Goal: Task Accomplishment & Management: Complete application form

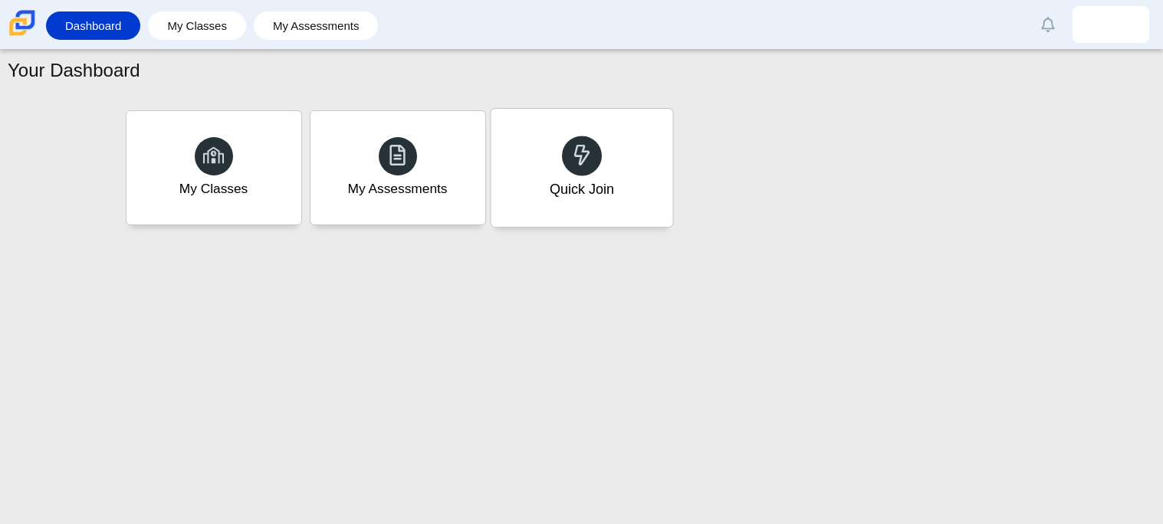
click at [604, 141] on div "Quick Join" at bounding box center [581, 168] width 182 height 118
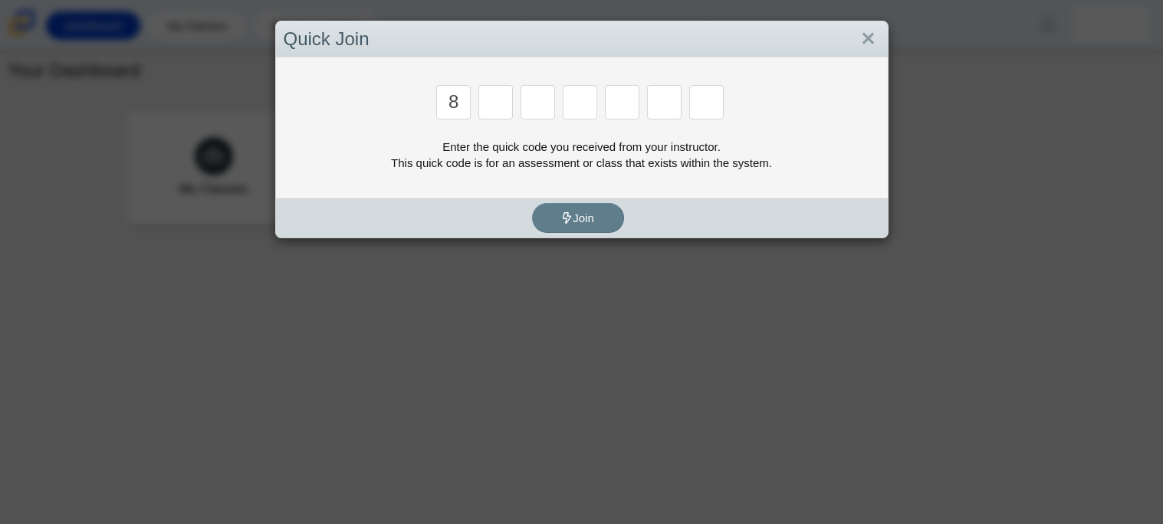
type input "8"
type input "y"
type input "k"
type input "w"
type input "v"
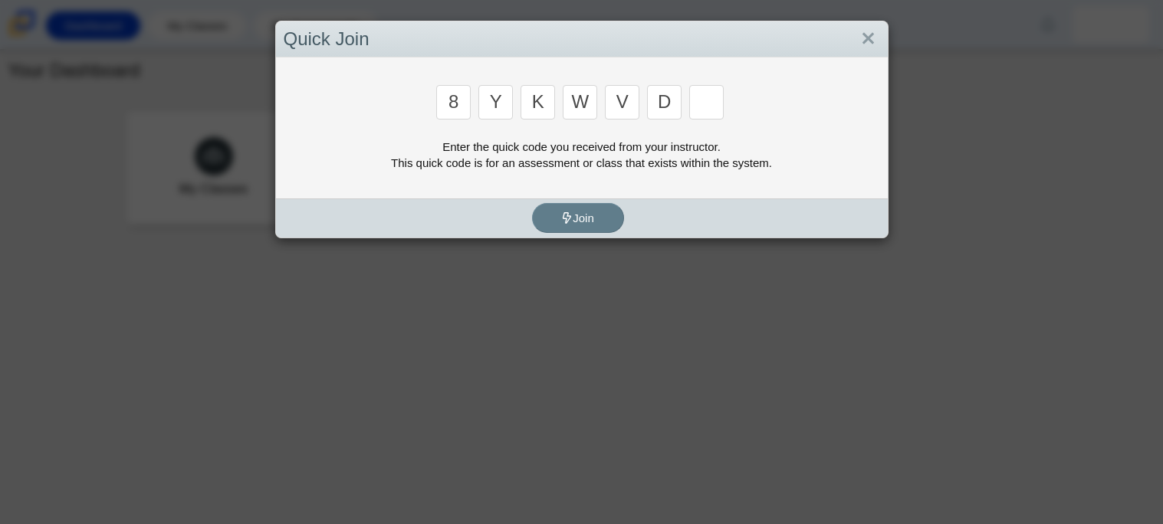
type input "d"
type input "3"
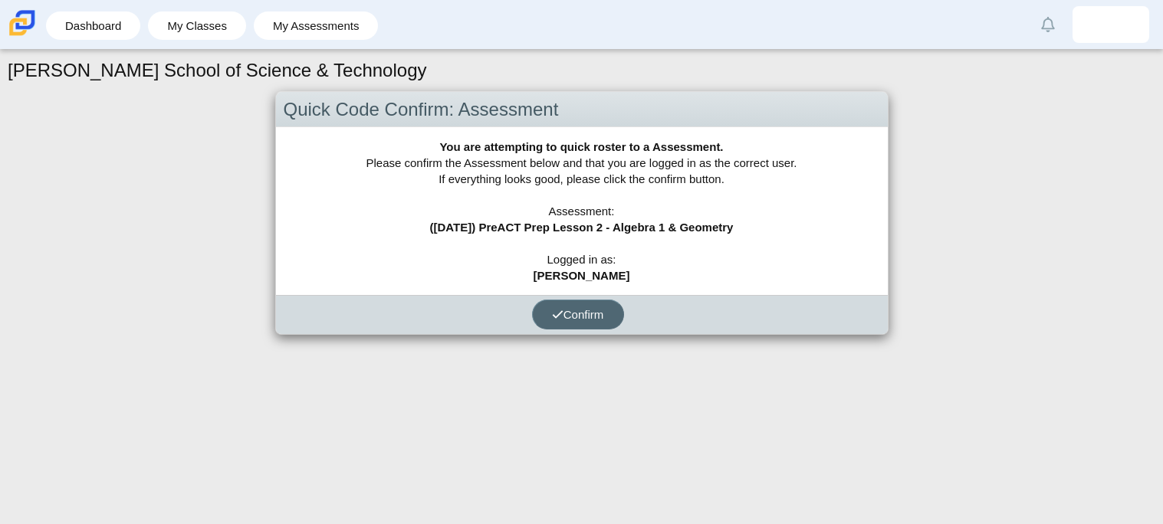
click at [574, 308] on span "Confirm" at bounding box center [578, 314] width 52 height 13
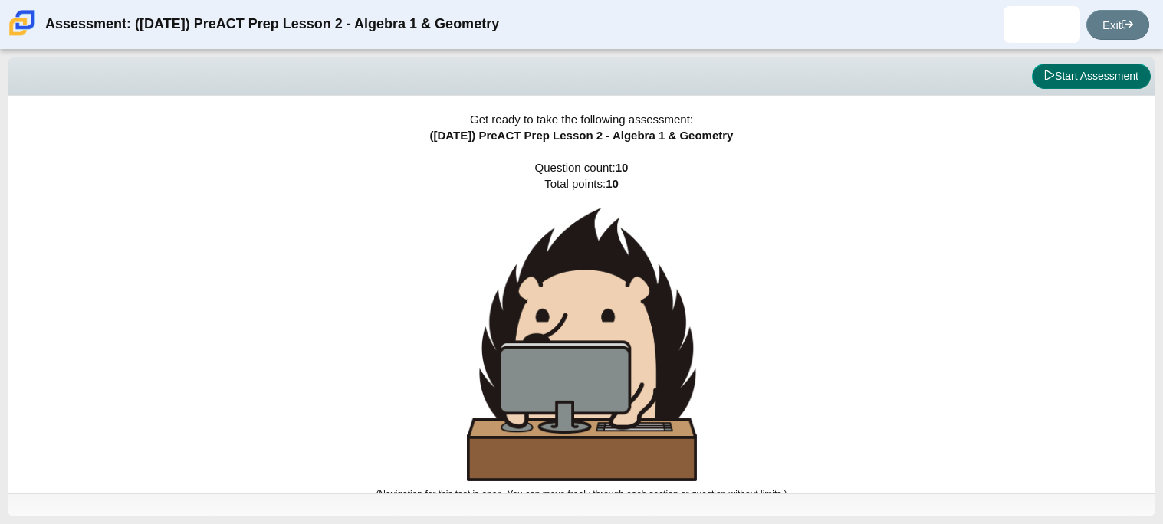
click at [1079, 72] on button "Start Assessment" at bounding box center [1091, 77] width 119 height 26
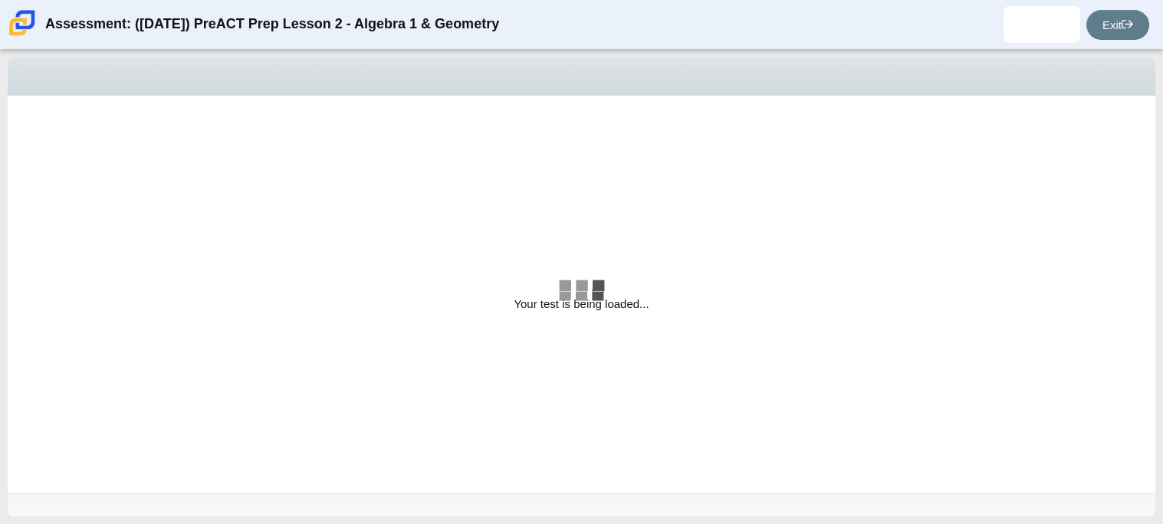
select select "bbf5d072-3e0b-44c4-9a12-6e7c9033f65b"
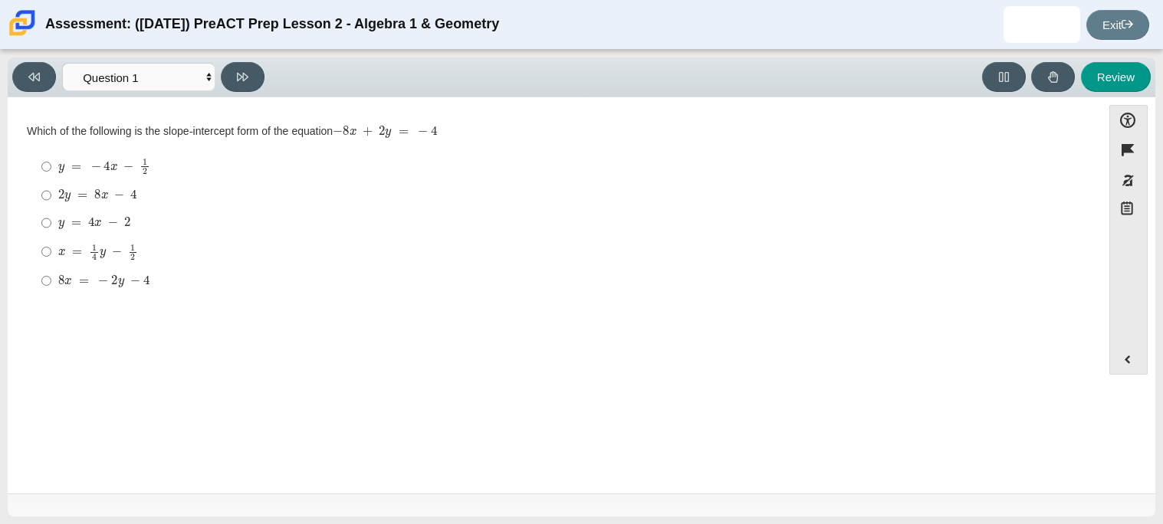
click at [39, 232] on label "y = 4 x − 2 y = 4 x − 2" at bounding box center [556, 223] width 1050 height 28
click at [41, 232] on input "y = 4 x − 2 y = 4 x − 2" at bounding box center [46, 223] width 10 height 28
radio input "true"
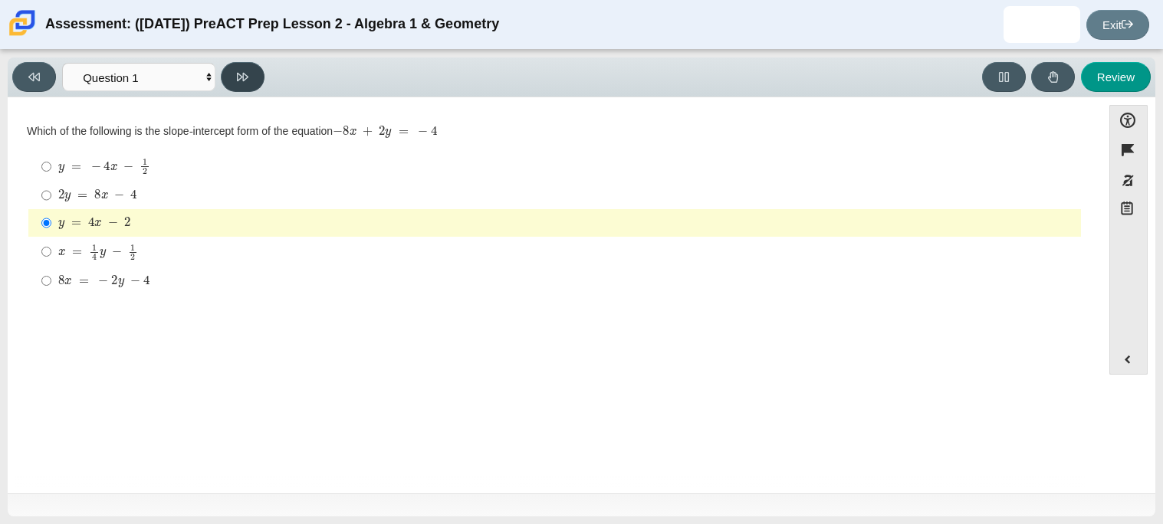
click at [246, 88] on button at bounding box center [243, 77] width 44 height 30
select select "ed62e223-81bd-4cbf-ab48-ab975844bd1f"
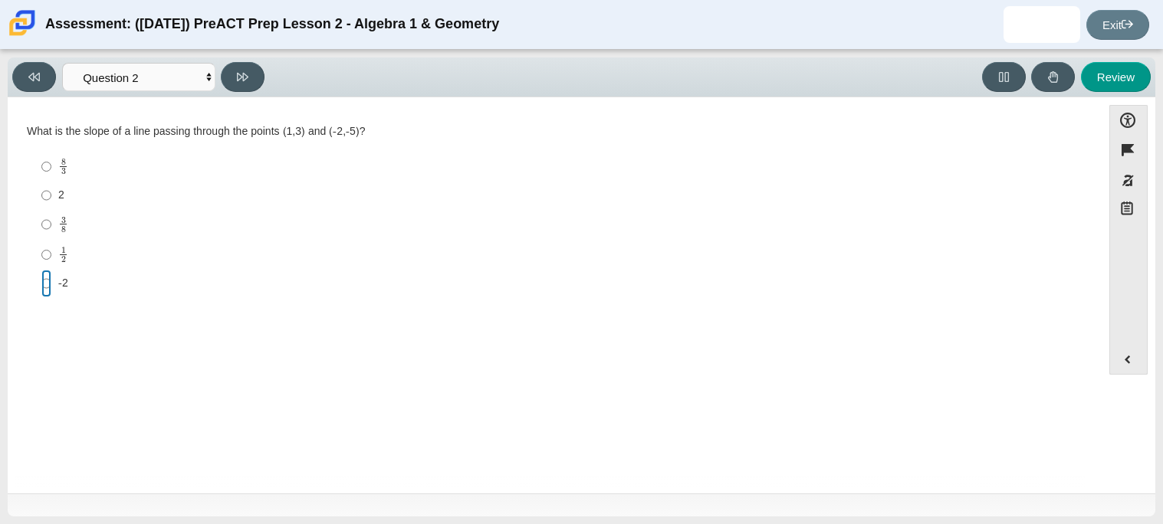
click at [49, 284] on input "-2 -2" at bounding box center [46, 284] width 10 height 28
radio input "true"
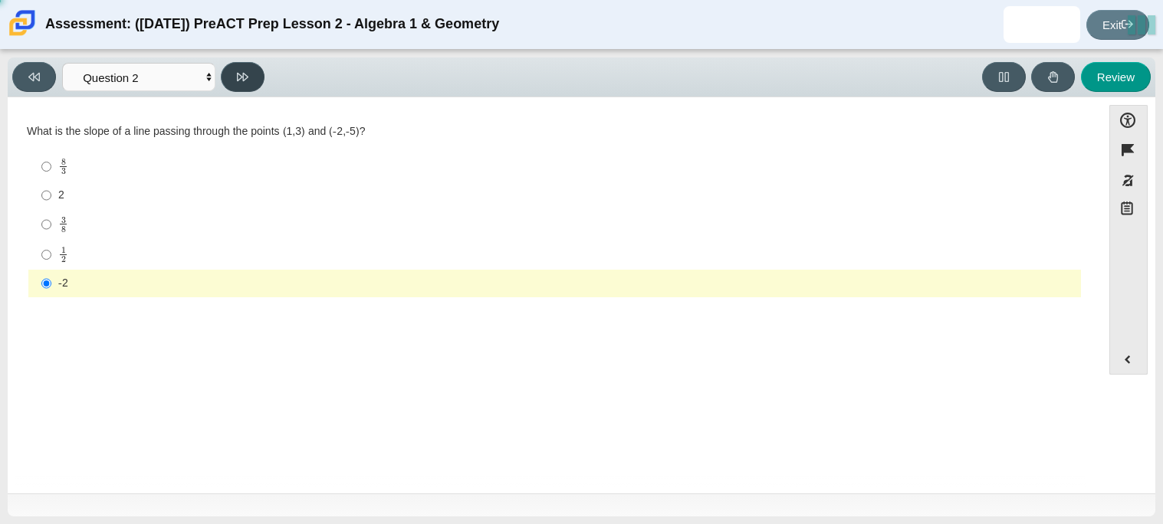
click at [231, 66] on button at bounding box center [243, 77] width 44 height 30
select select "97f4f5fa-a52e-4fed-af51-565bfcdf47cb"
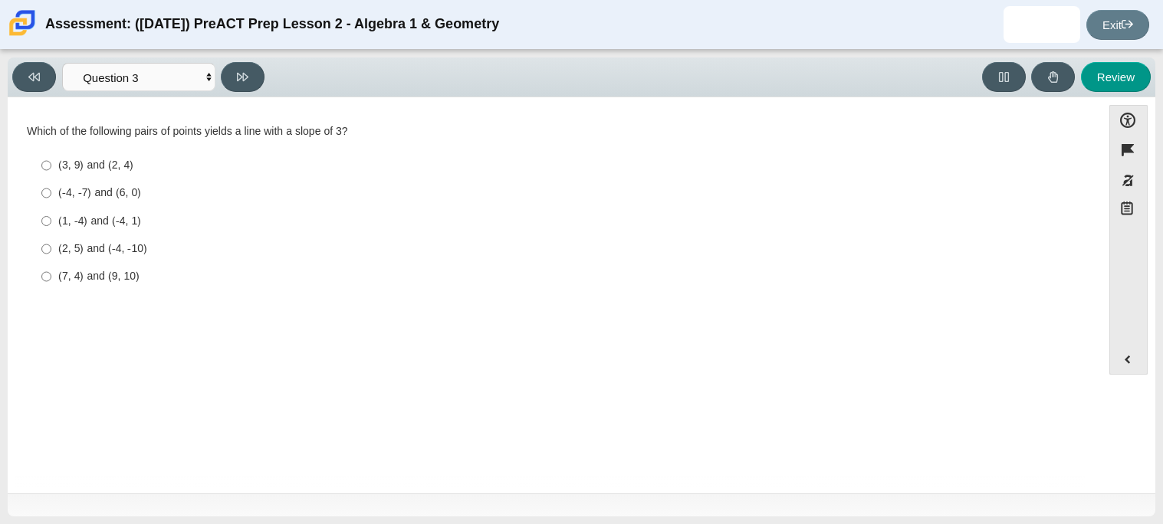
click at [110, 203] on label "(-4, -7) and (6, 0) (-4, -7) and (6, 0)" at bounding box center [556, 193] width 1050 height 28
click at [51, 203] on input "(-4, -7) and (6, 0) (-4, -7) and (6, 0)" at bounding box center [46, 193] width 10 height 28
radio input "true"
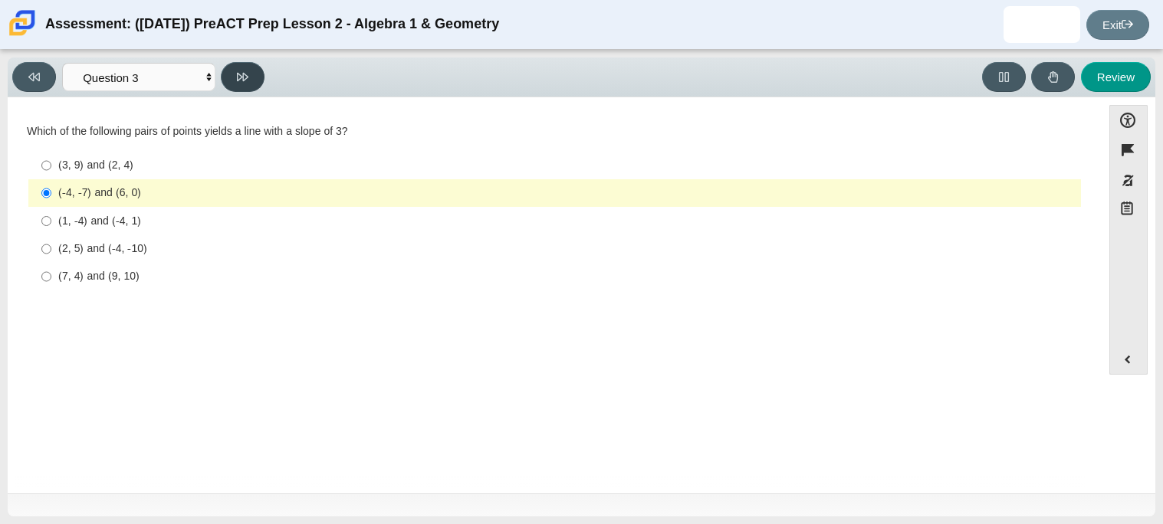
click at [238, 77] on icon at bounding box center [242, 77] width 11 height 8
select select "89427bb7-e313-4f00-988f-8b8255897029"
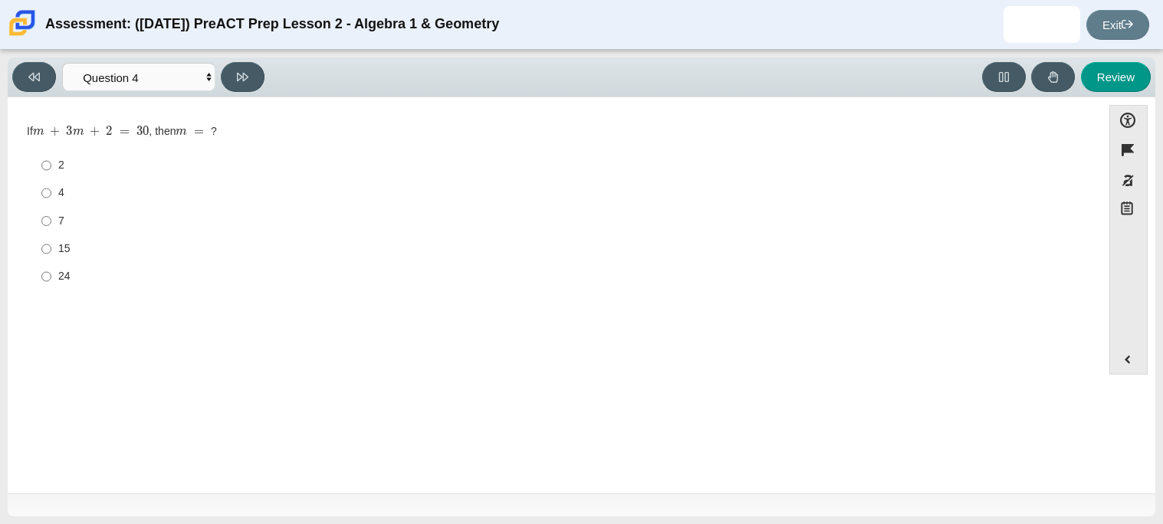
click at [36, 241] on label "15 15" at bounding box center [556, 249] width 1050 height 28
click at [41, 241] on input "15 15" at bounding box center [46, 249] width 10 height 28
radio input "true"
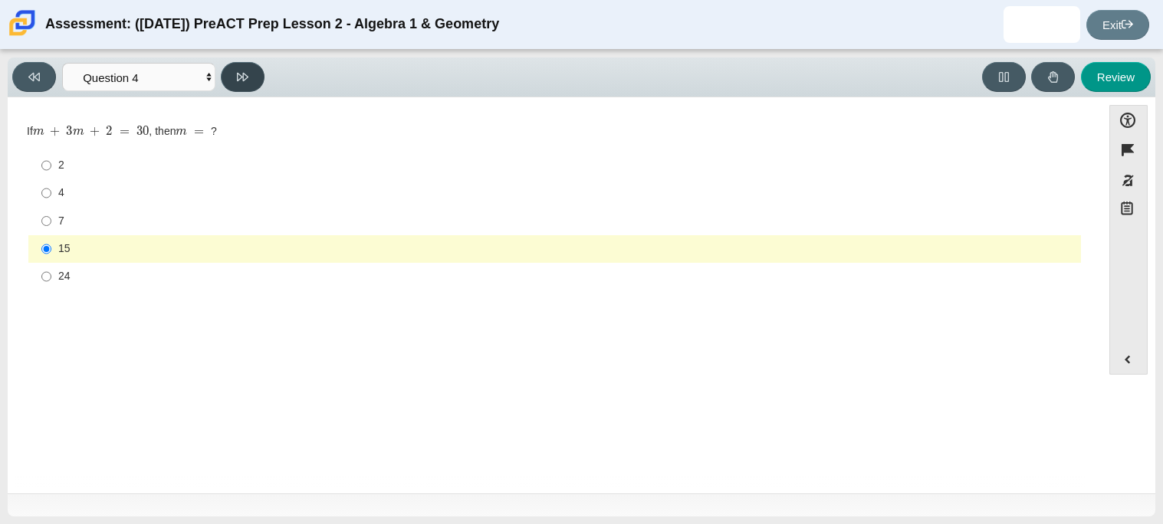
click at [238, 80] on icon at bounding box center [242, 76] width 11 height 11
select select "489dcffd-4e6a-49cf-a9d6-ad1d4a911a4e"
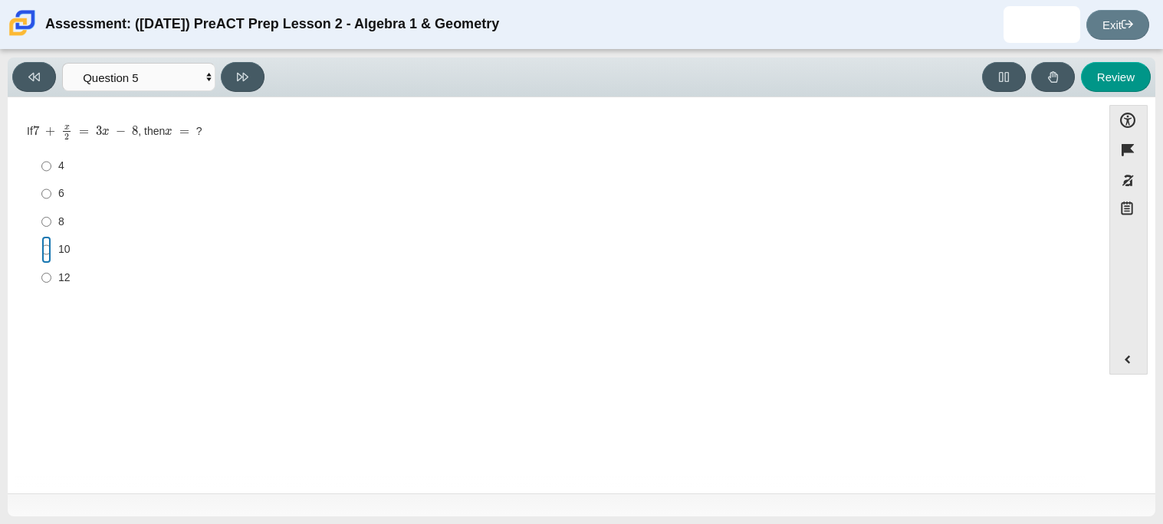
click at [43, 249] on input "10 10" at bounding box center [46, 250] width 10 height 28
radio input "true"
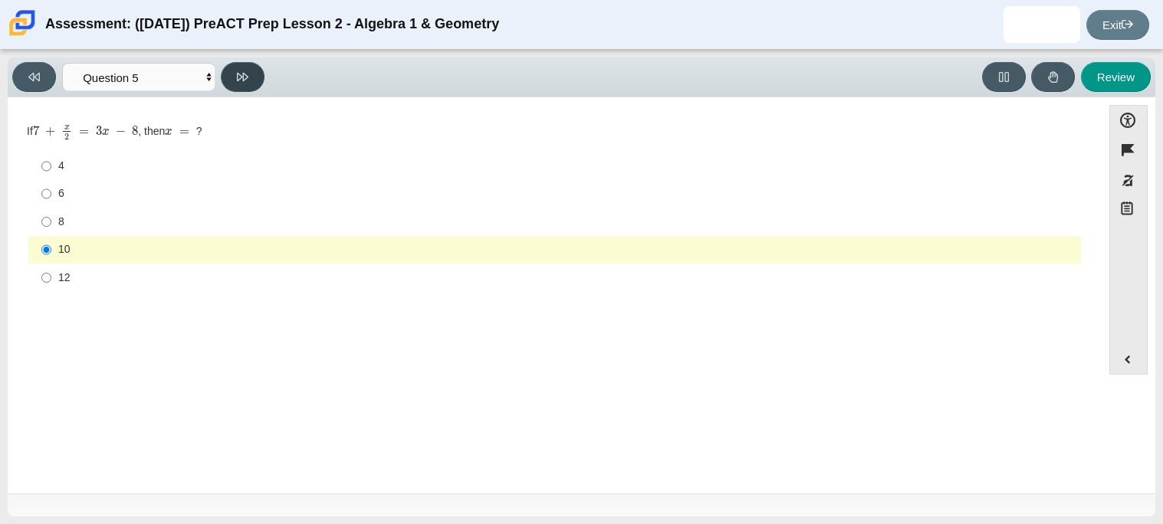
click at [249, 65] on button at bounding box center [243, 77] width 44 height 30
select select "210571de-36a6-4d8e-a361-ceff8ef801dc"
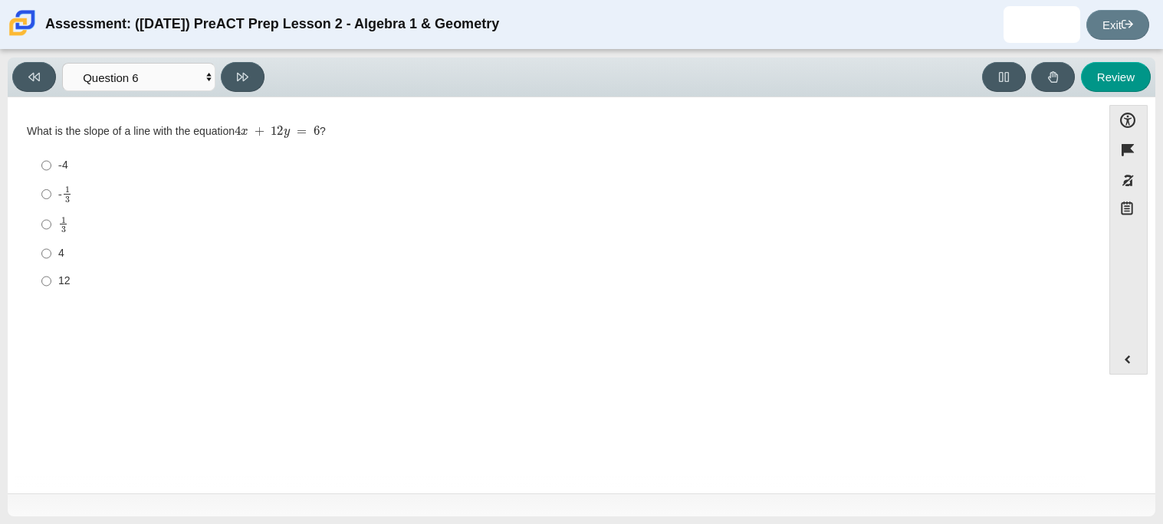
click at [0, 297] on div "Viewing Question 6 of 10 in Pacing Mode Questions Question 1 Question 2 Questio…" at bounding box center [581, 287] width 1163 height 474
click at [61, 167] on div "-4" at bounding box center [566, 165] width 1016 height 15
click at [51, 167] on input "-4 -4" at bounding box center [46, 166] width 10 height 28
radio input "true"
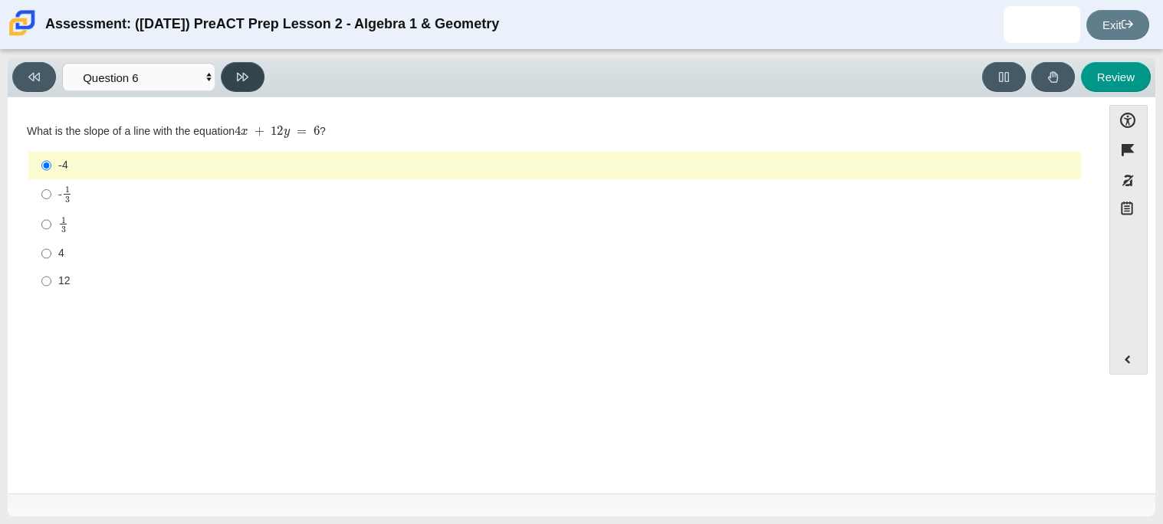
click at [250, 80] on button at bounding box center [243, 77] width 44 height 30
select select "ec95ace6-bebc-42b8-9428-40567494d4da"
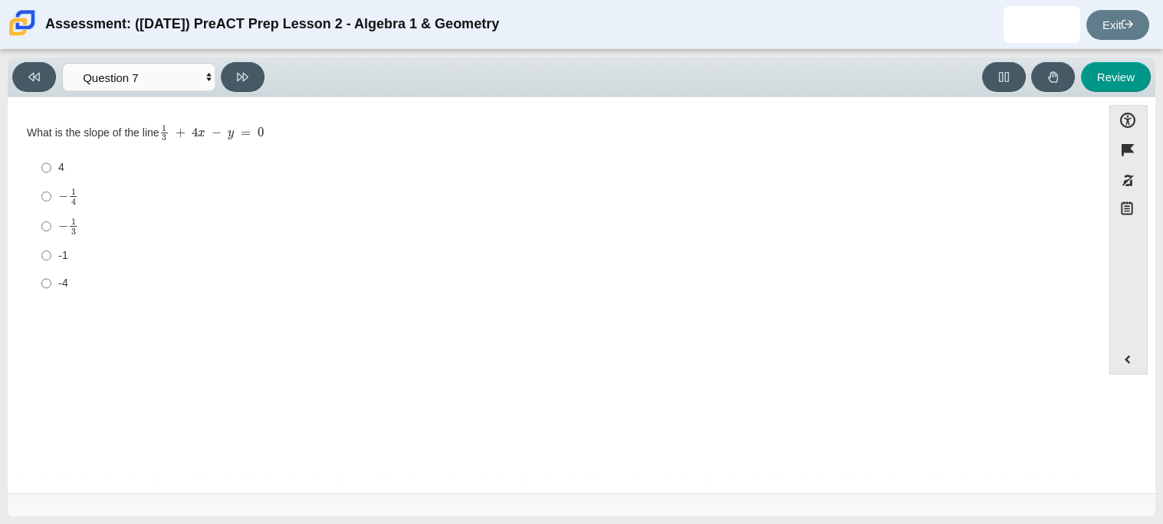
click at [37, 288] on label "-4 -4" at bounding box center [556, 284] width 1050 height 28
click at [41, 288] on input "-4 -4" at bounding box center [46, 284] width 10 height 28
radio input "true"
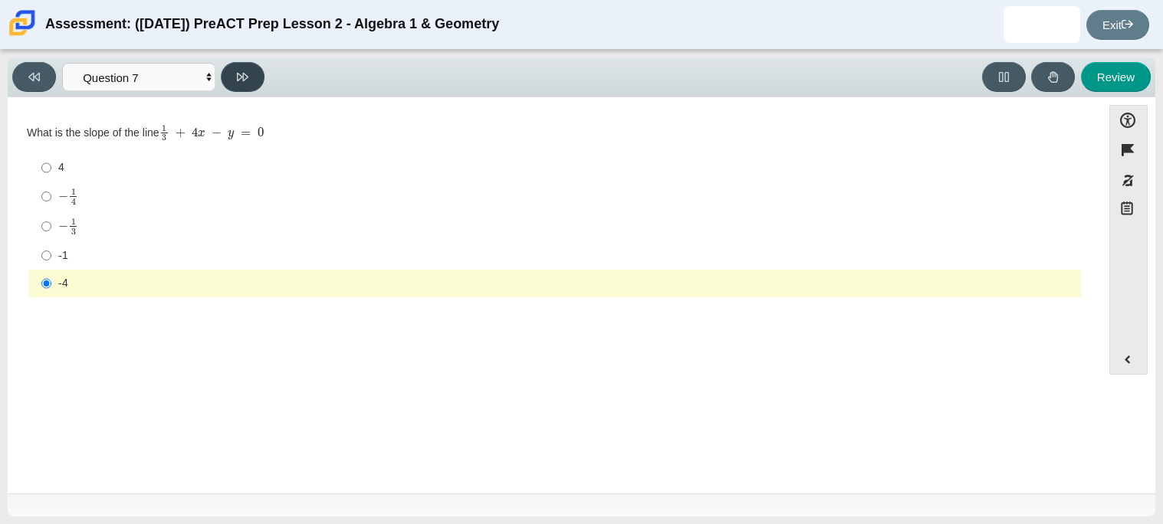
click at [244, 73] on icon at bounding box center [242, 77] width 11 height 8
select select "ce81fe10-bf29-4b5e-8bd7-4f47f2fed4d8"
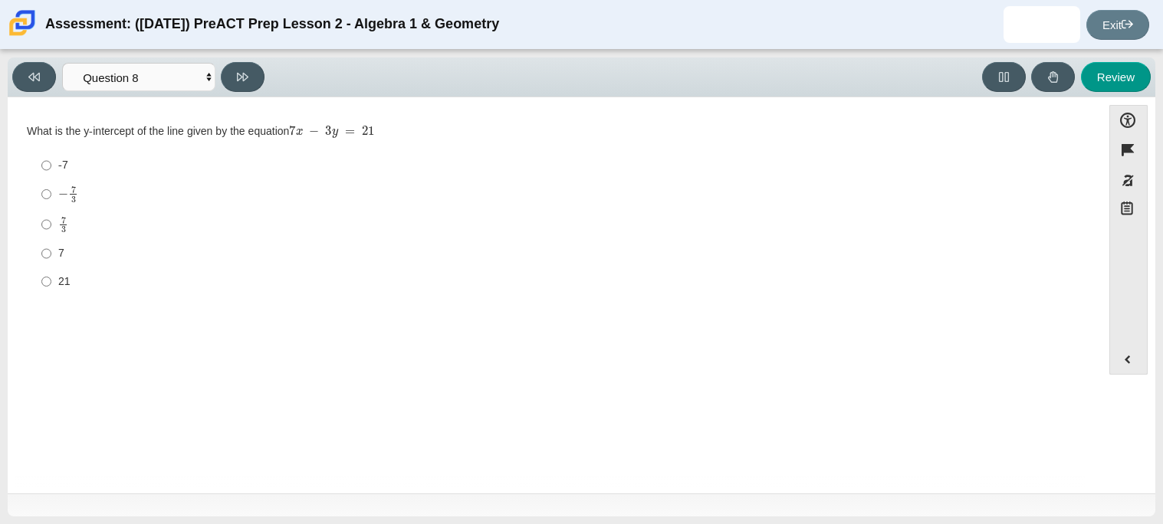
click at [6, 313] on div "Viewing Question 8 of 10 in Pacing Mode Questions Question 1 Question 2 Questio…" at bounding box center [581, 287] width 1163 height 474
click at [84, 257] on div "7" at bounding box center [566, 253] width 1016 height 15
click at [51, 257] on input "7 7" at bounding box center [46, 254] width 10 height 28
radio input "true"
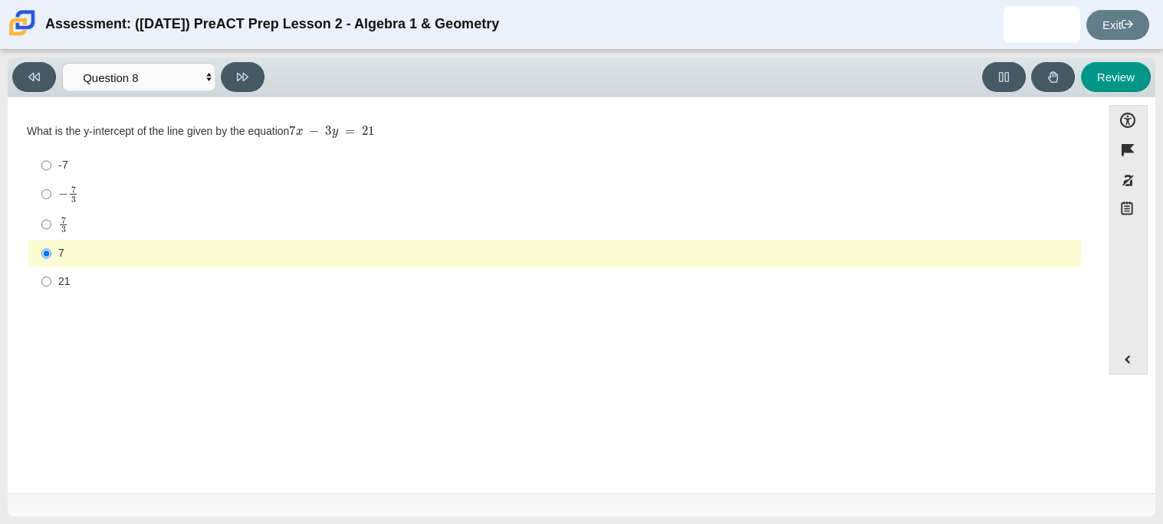
click at [253, 98] on div "Accessibility options Close Color scheme Font size Zoom Change the background a…" at bounding box center [581, 295] width 1147 height 396
click at [241, 71] on icon at bounding box center [242, 76] width 11 height 11
select select "14773eaf-2ca1-47ae-afe7-a624a56f34b3"
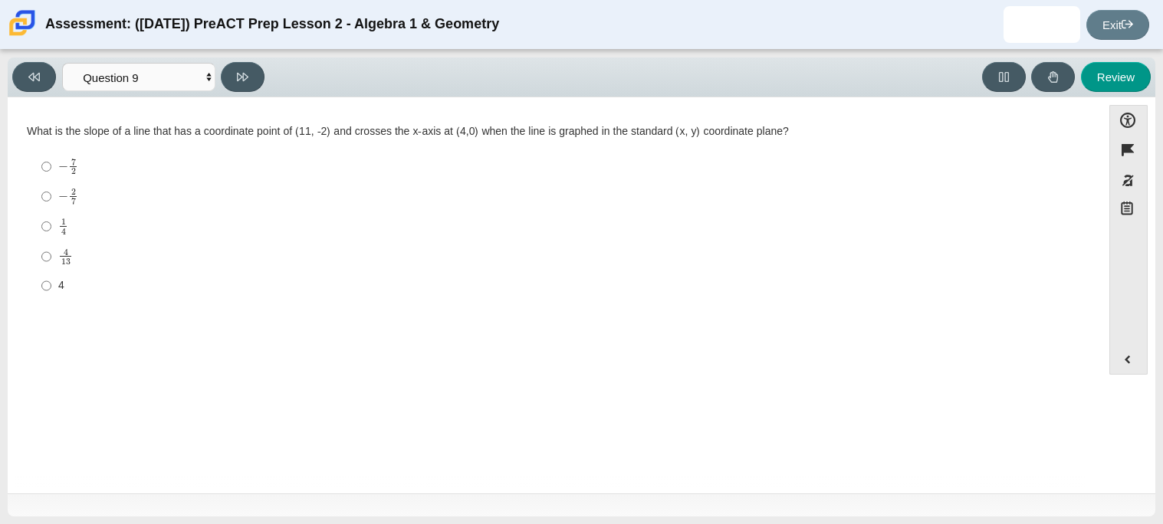
click at [66, 187] on mjx-container "− 2 7" at bounding box center [68, 195] width 20 height 29
click at [51, 187] on input "− 2 7 negative 2 sevenths" at bounding box center [46, 197] width 10 height 30
radio input "true"
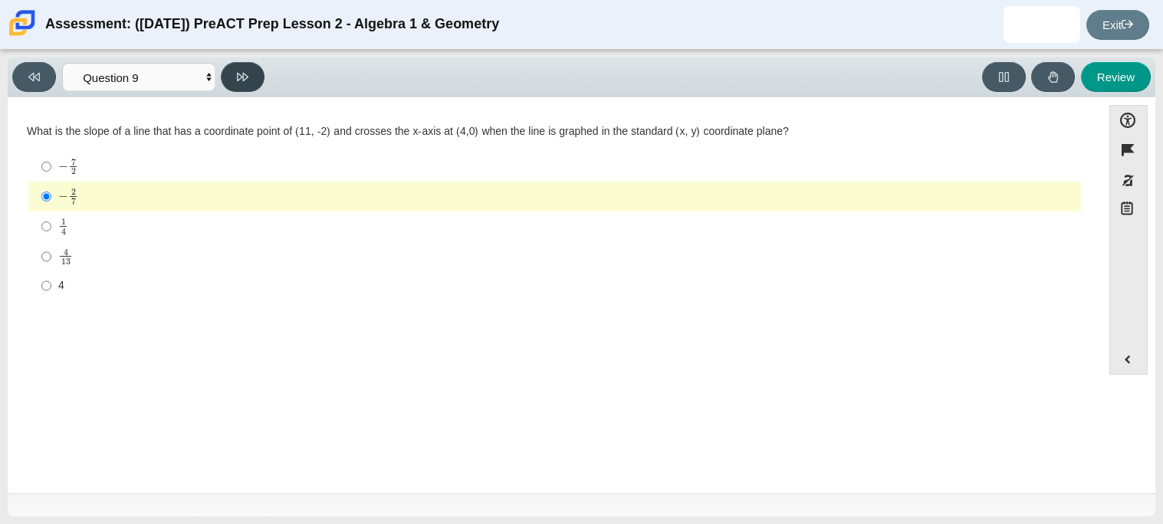
click at [228, 77] on button at bounding box center [243, 77] width 44 height 30
select select "96b71634-eacb-4f7e-8aef-411727d9bcba"
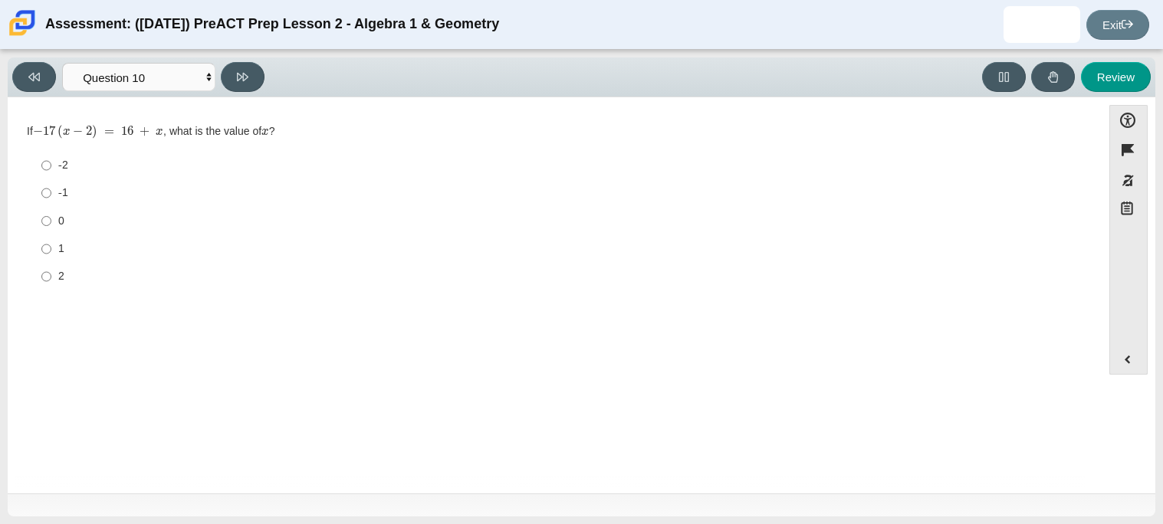
click at [61, 171] on div "-2" at bounding box center [566, 165] width 1016 height 15
click at [51, 171] on input "-2 -2" at bounding box center [46, 166] width 10 height 28
radio input "true"
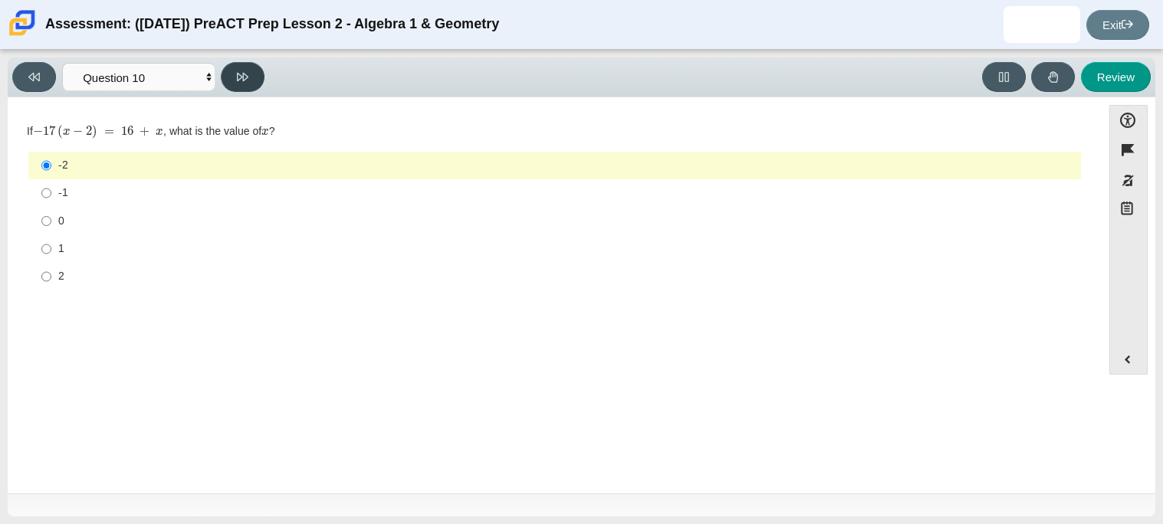
click at [248, 77] on button at bounding box center [243, 77] width 44 height 30
select select "review"
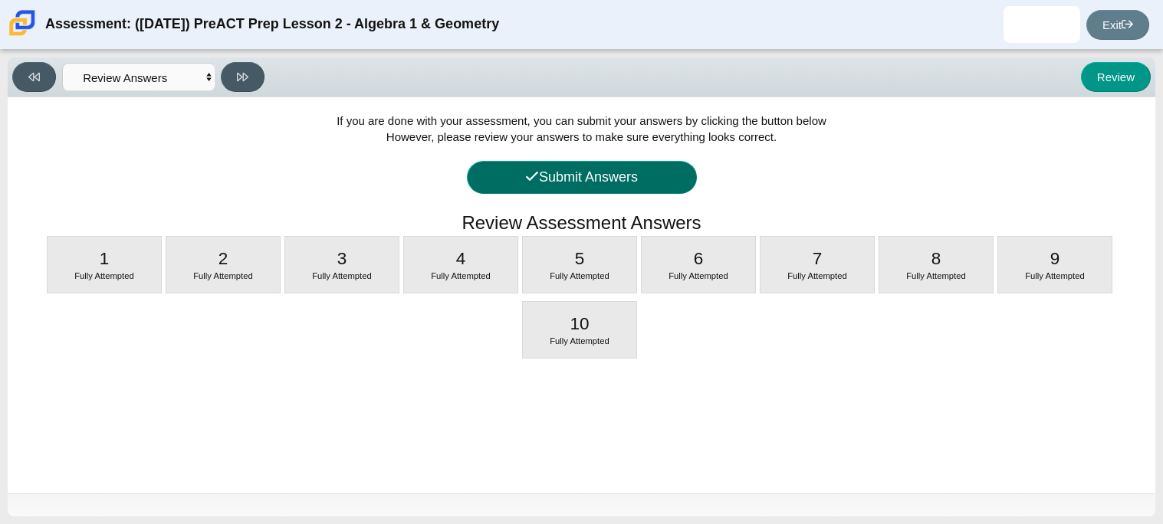
click at [603, 162] on button "Submit Answers" at bounding box center [582, 177] width 230 height 33
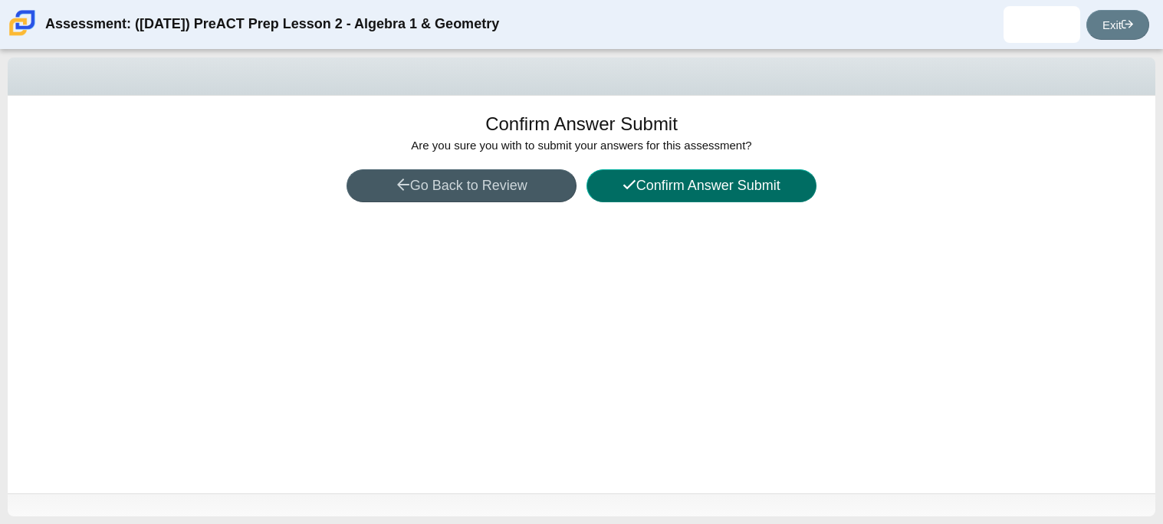
click at [694, 169] on button "Confirm Answer Submit" at bounding box center [701, 185] width 230 height 33
